Goal: Information Seeking & Learning: Learn about a topic

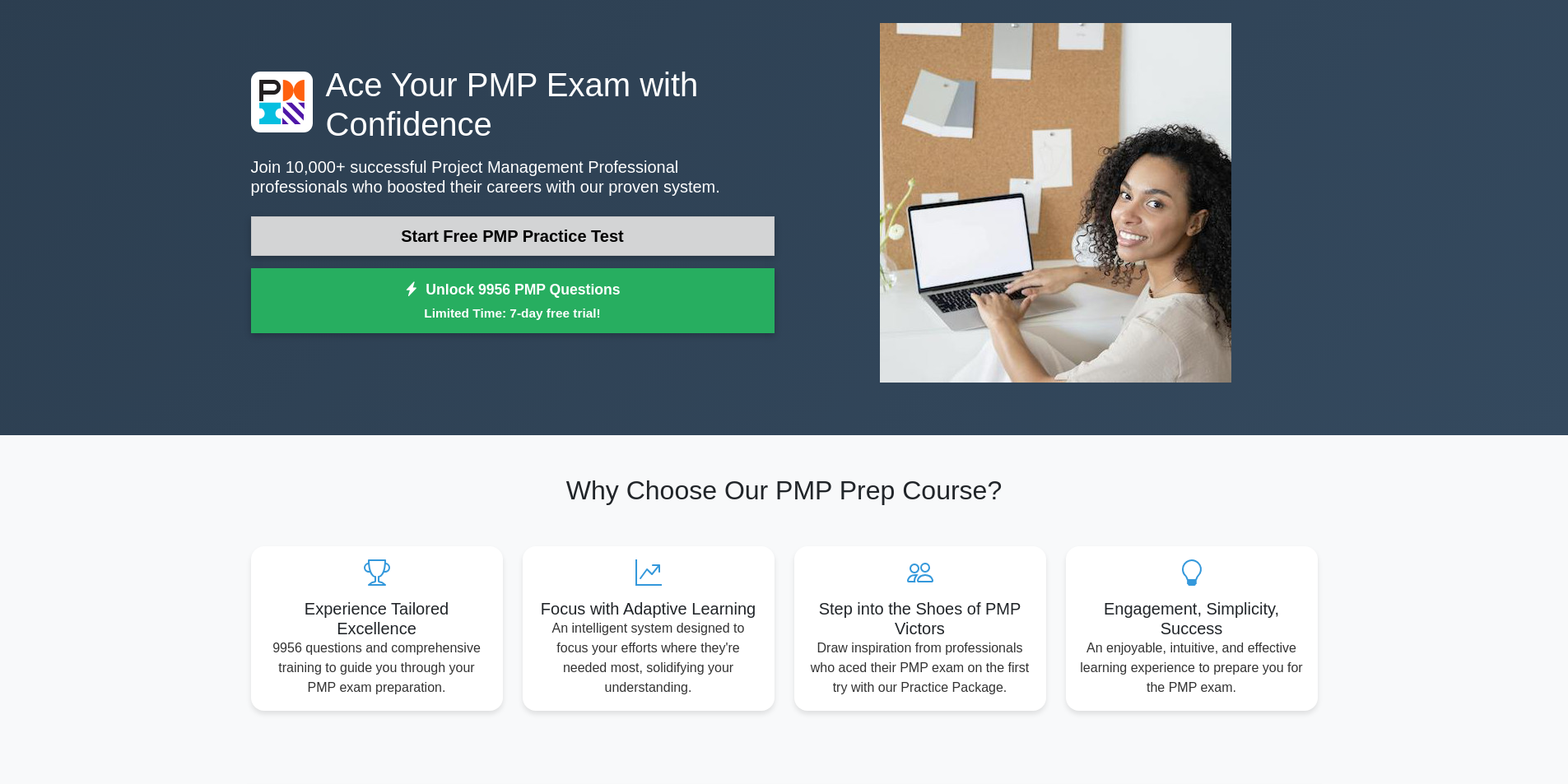
click at [502, 237] on link "Start Free PMP Practice Test" at bounding box center [512, 236] width 524 height 39
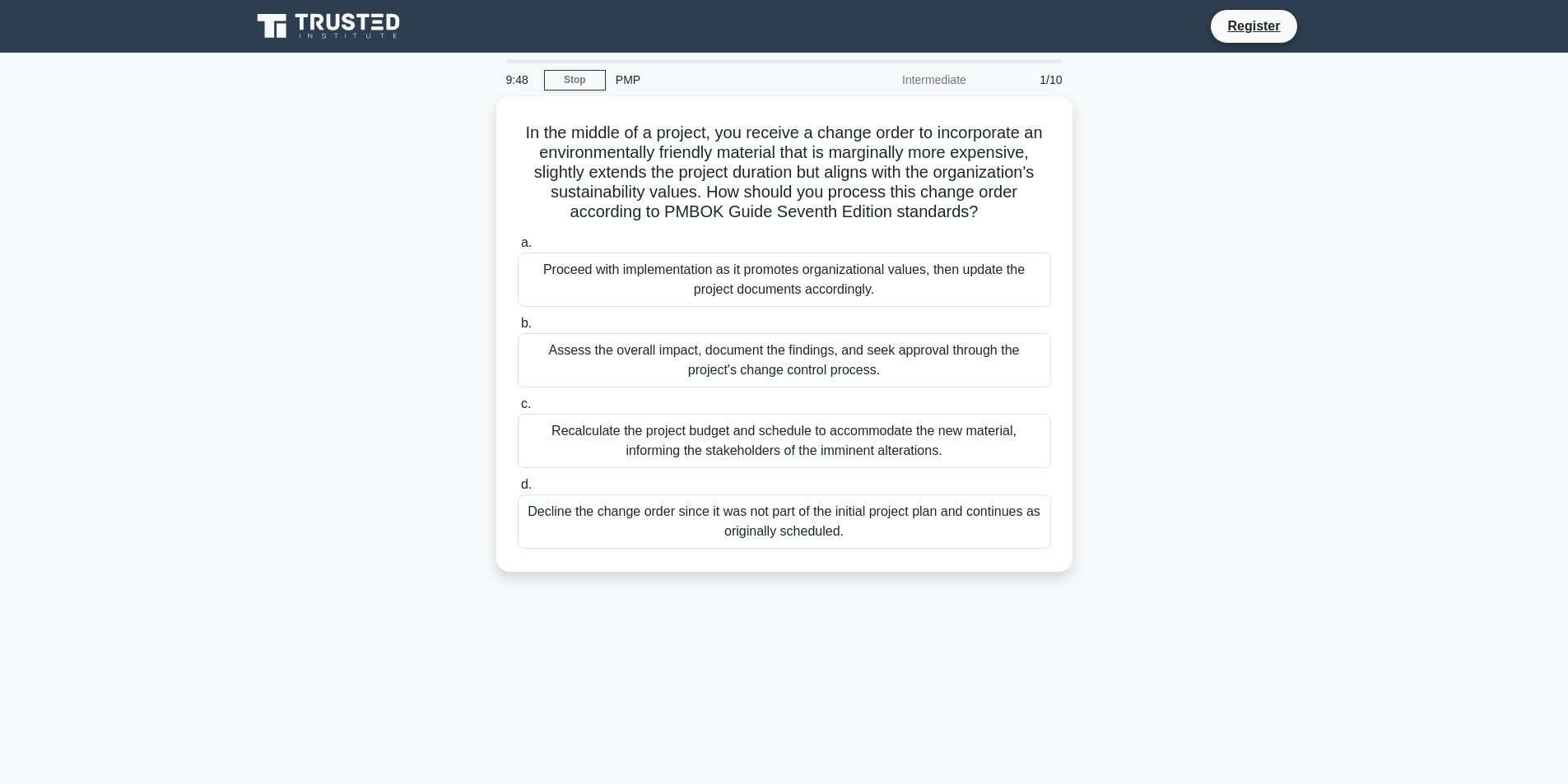
click at [939, 82] on div "Intermediate" at bounding box center [904, 79] width 144 height 33
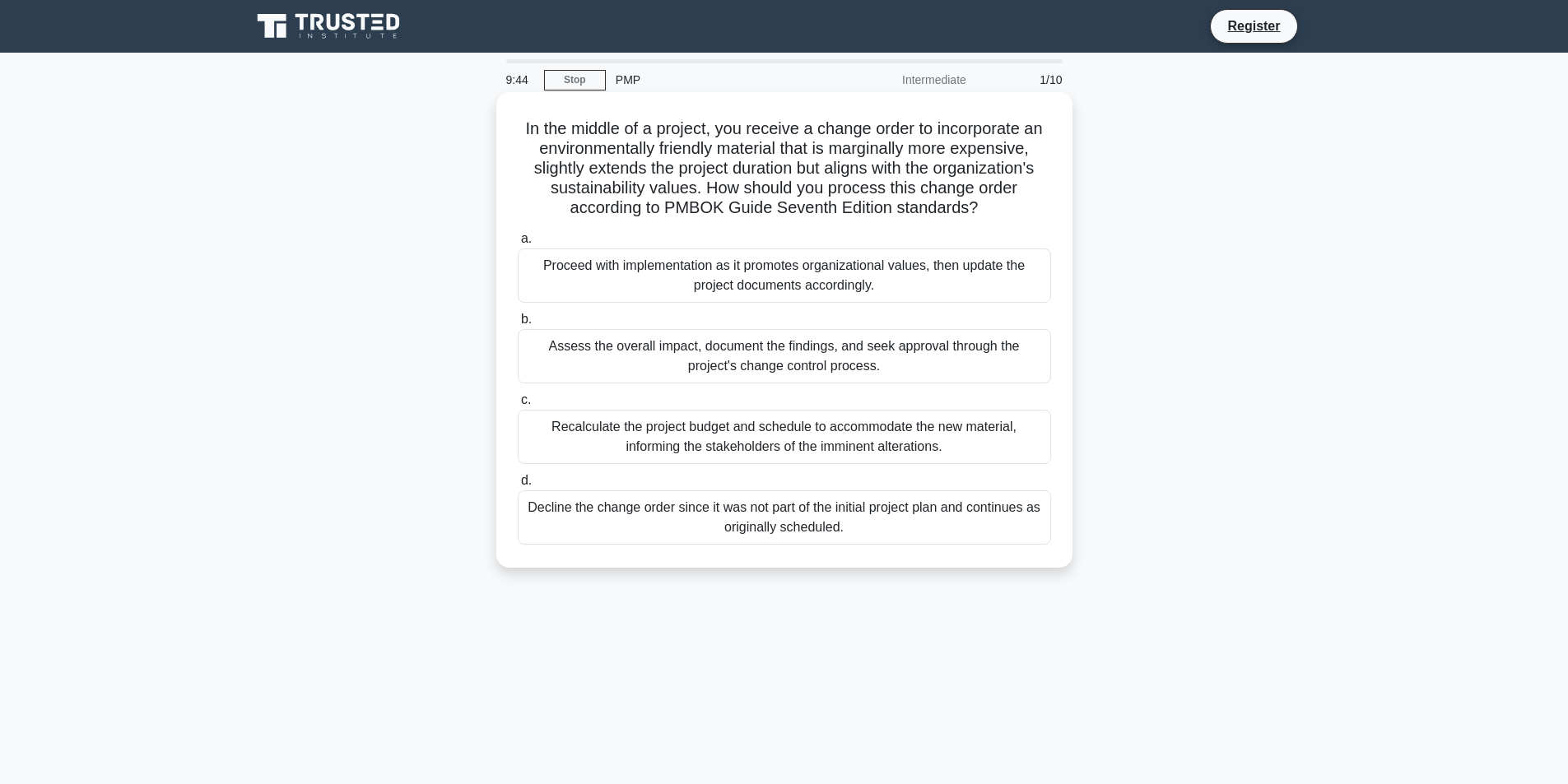
click at [666, 276] on div "Proceed with implementation as it promotes organizational values, then update t…" at bounding box center [784, 276] width 533 height 55
click at [518, 244] on input "a. Proceed with implementation as it promotes organizational values, then updat…" at bounding box center [518, 239] width 0 height 11
